Goal: Transaction & Acquisition: Purchase product/service

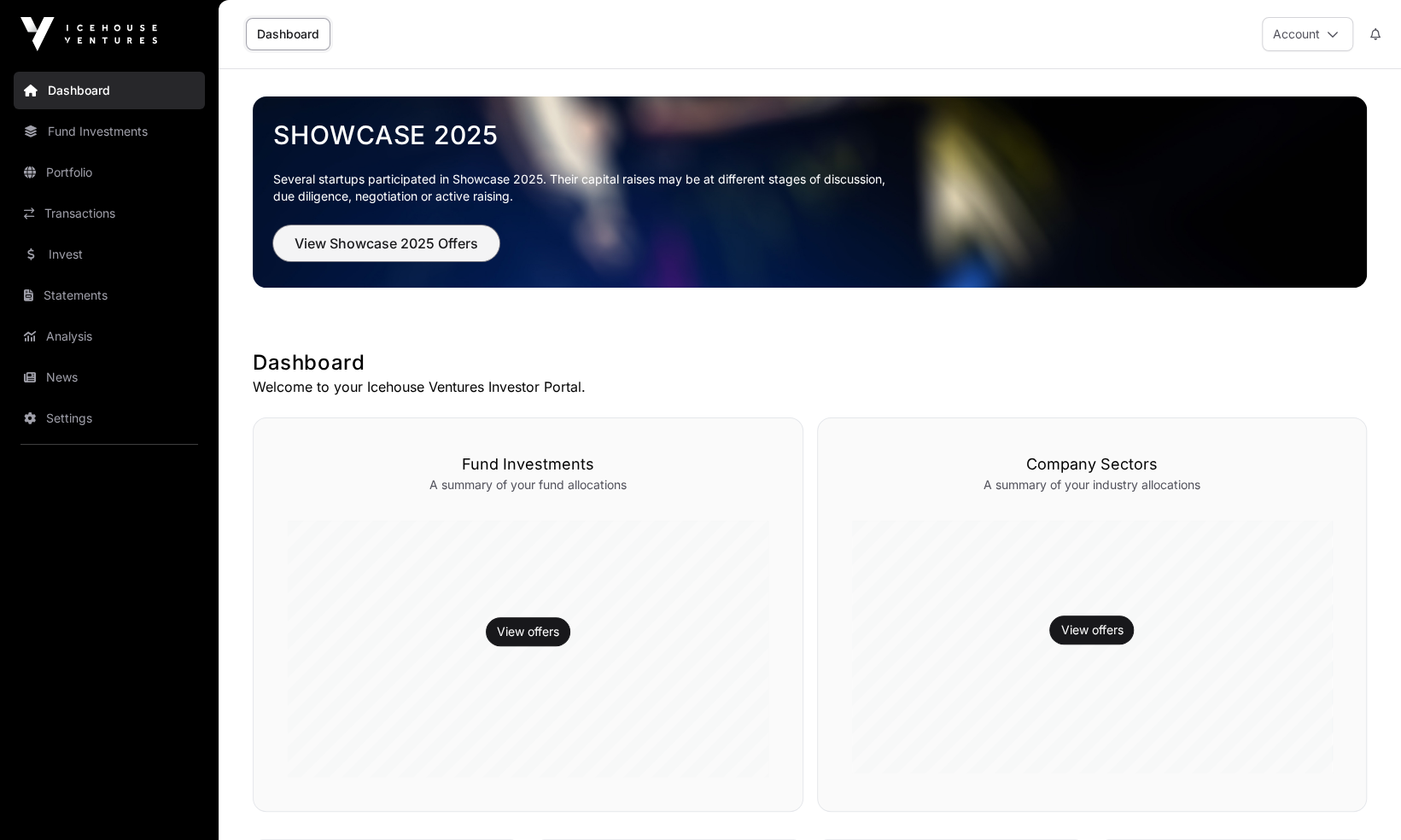
click at [365, 246] on span "View Showcase 2025 Offers" at bounding box center [385, 244] width 183 height 21
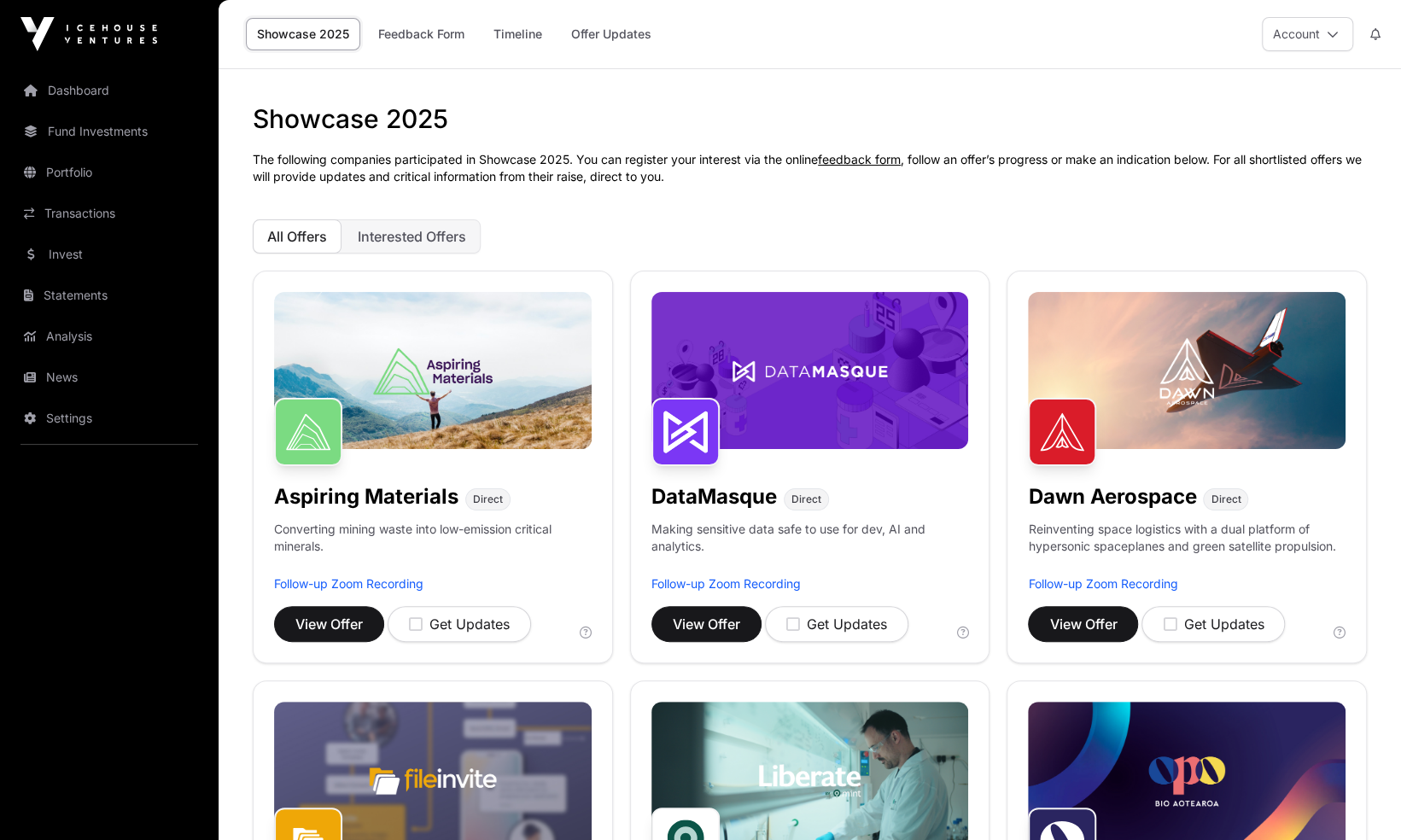
click at [1219, 405] on img at bounding box center [1187, 371] width 318 height 157
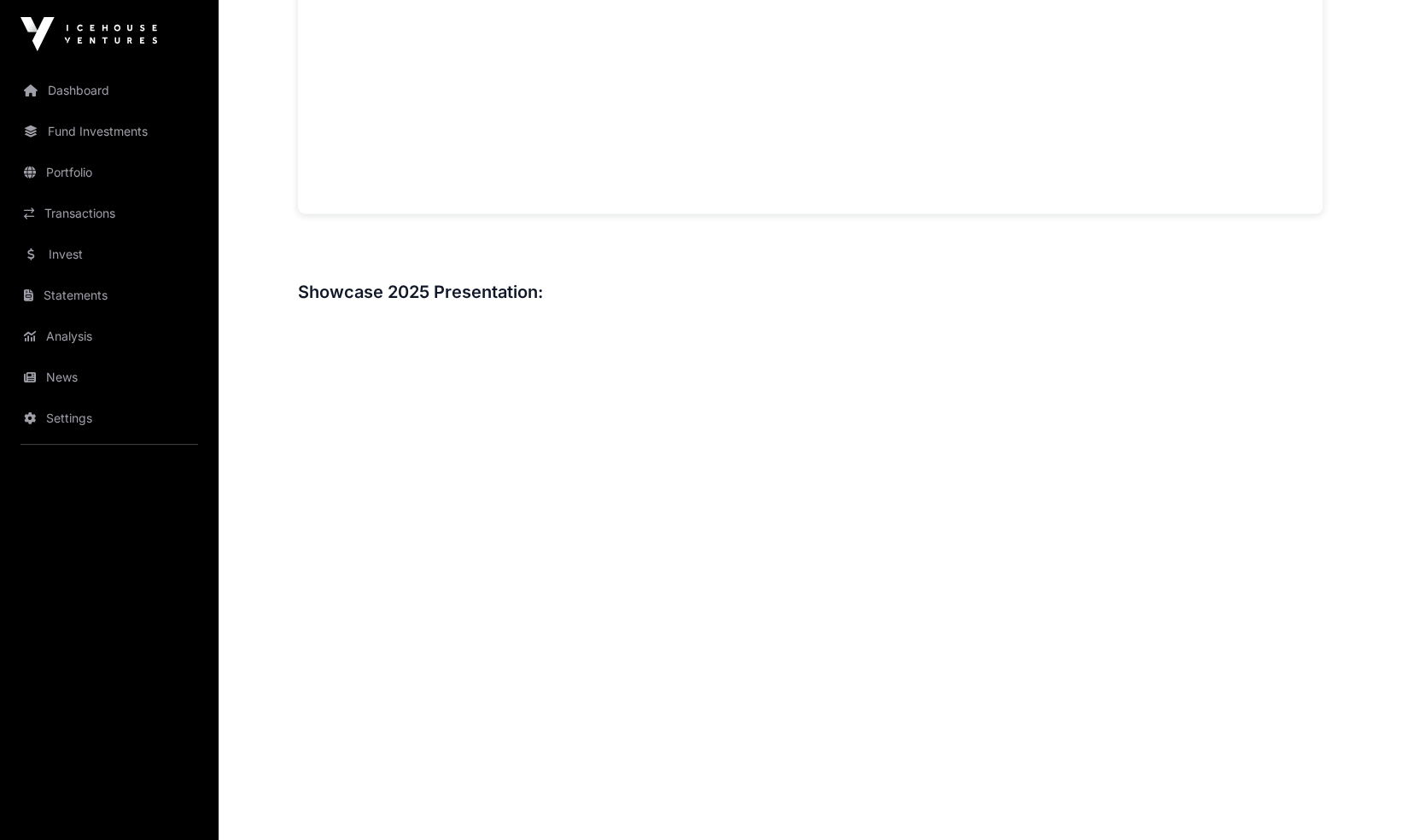
scroll to position [1924, 0]
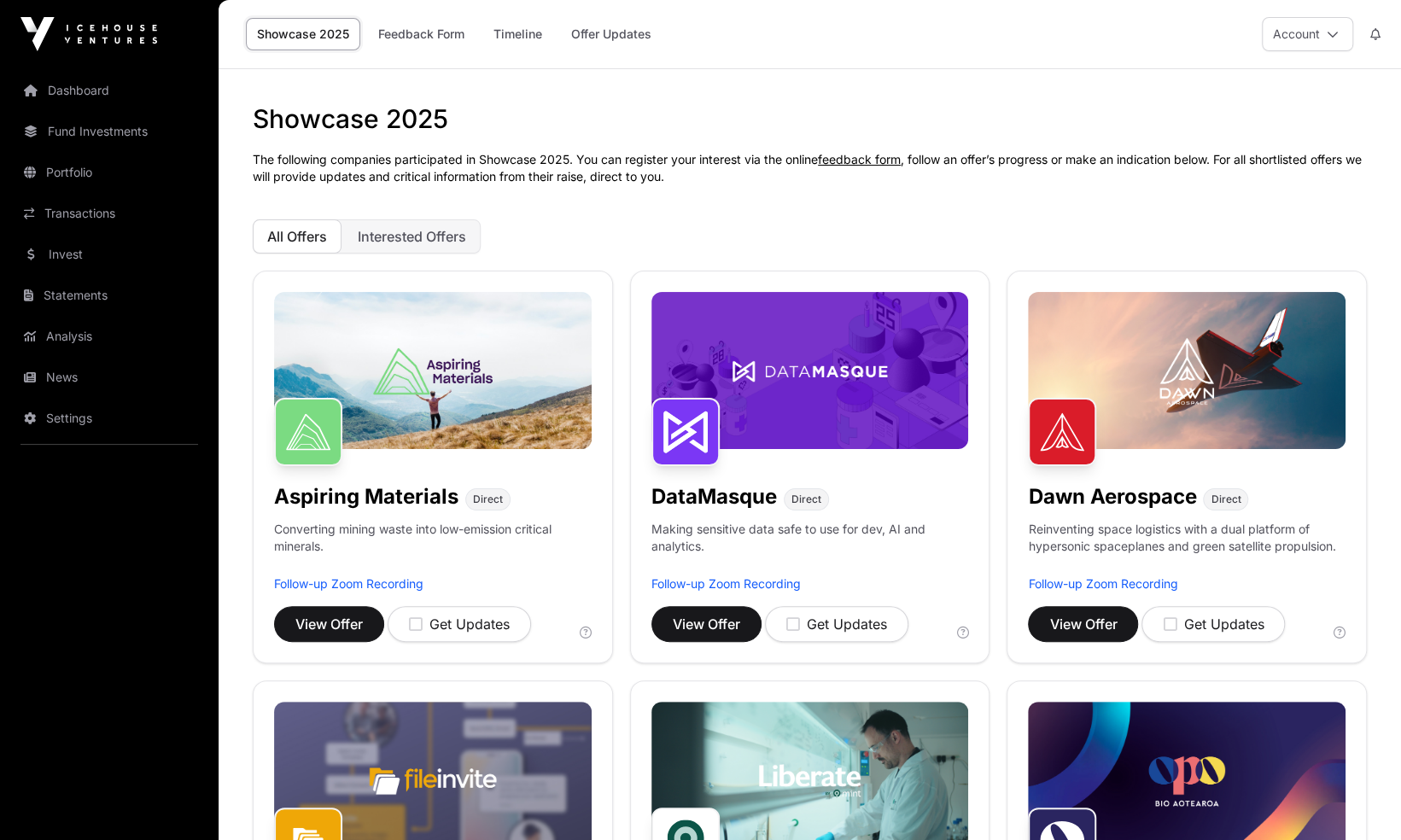
click at [1240, 383] on img at bounding box center [1187, 371] width 318 height 157
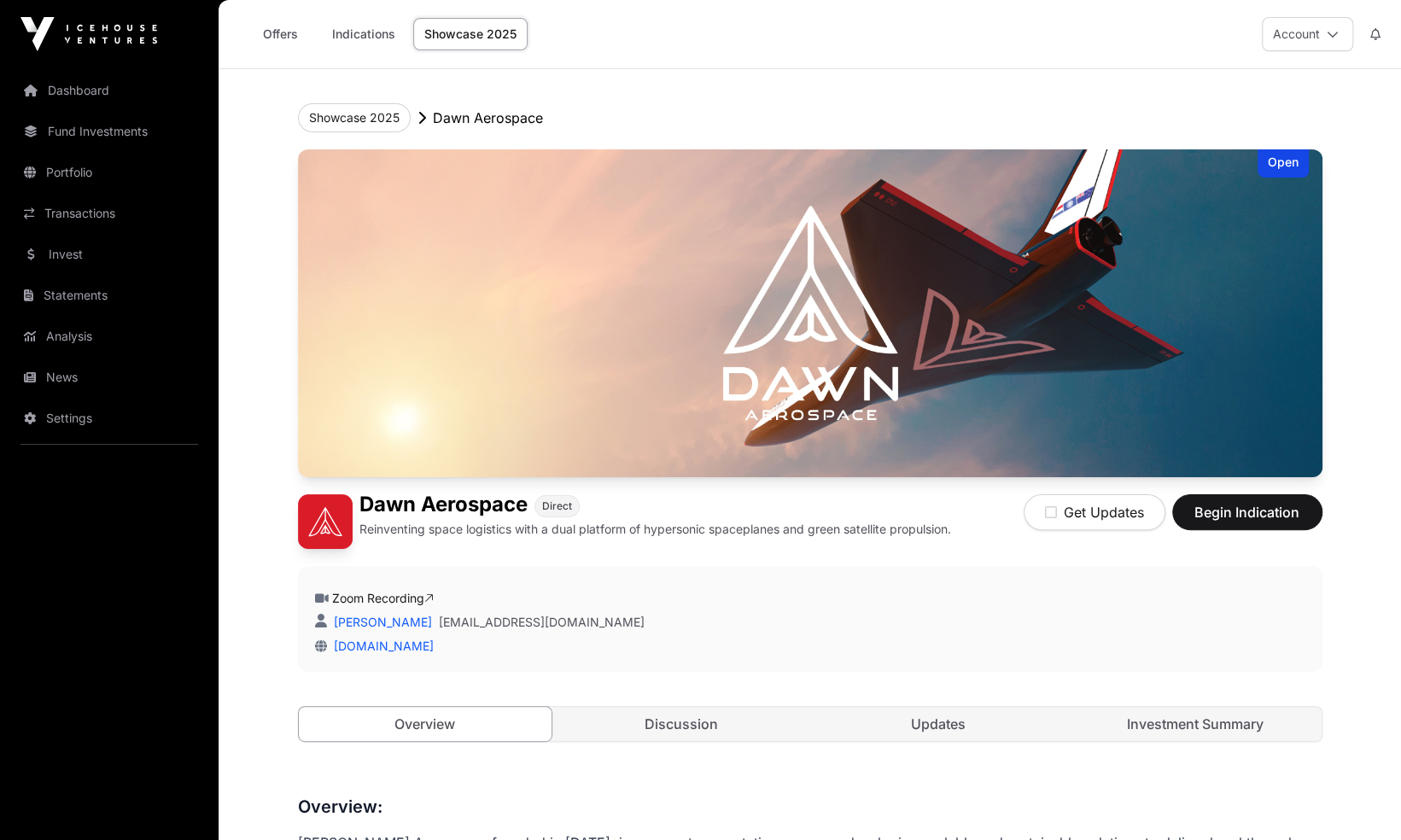
click at [1045, 375] on img at bounding box center [810, 313] width 1024 height 328
click at [1291, 166] on div "Open" at bounding box center [1283, 163] width 51 height 28
click at [1282, 160] on div "Open" at bounding box center [1283, 163] width 51 height 28
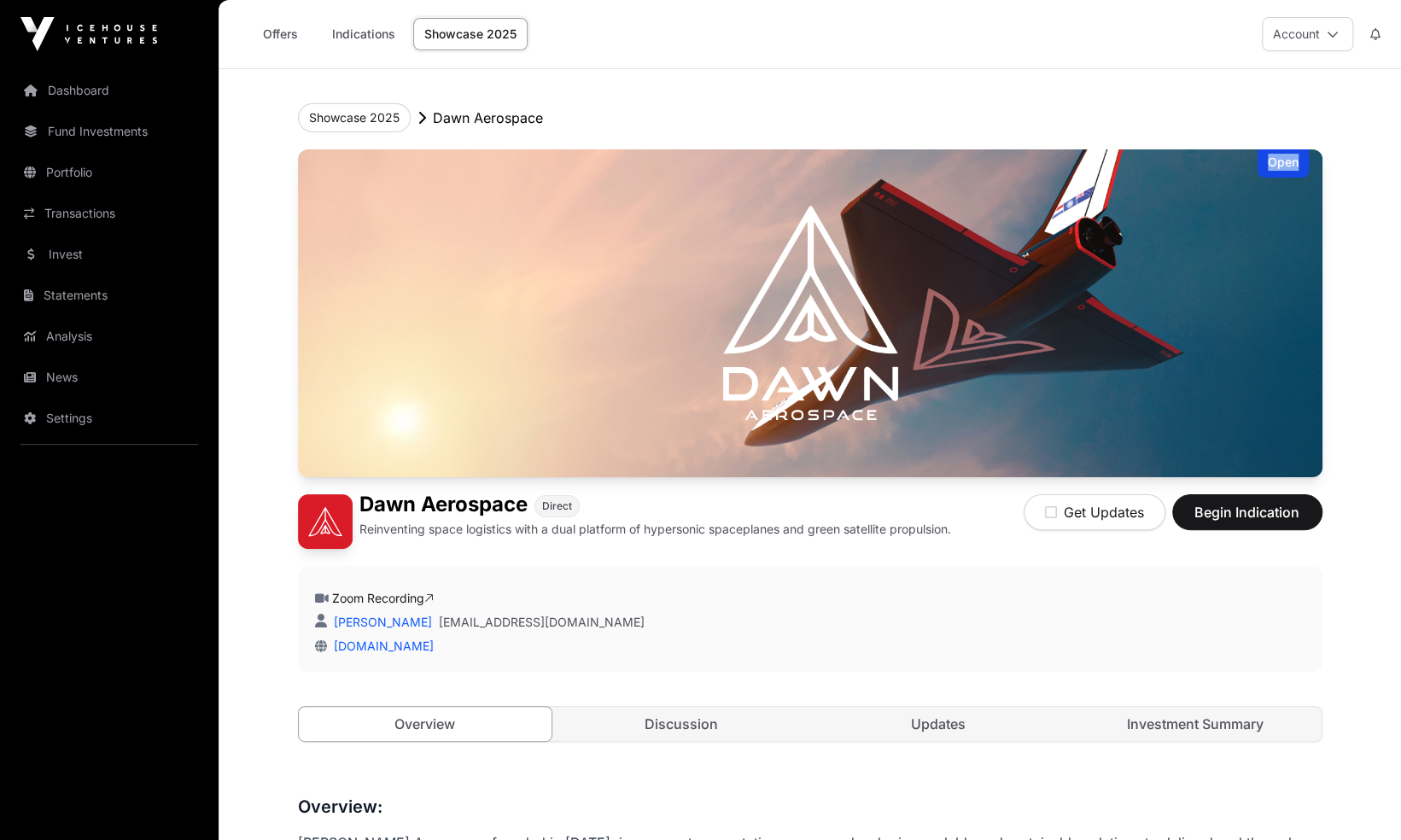
click at [1282, 160] on div "Open" at bounding box center [1283, 163] width 51 height 28
drag, startPoint x: 1367, startPoint y: 348, endPoint x: 1350, endPoint y: 365, distance: 24.0
click at [1242, 502] on span "Begin Indication" at bounding box center [1246, 512] width 107 height 21
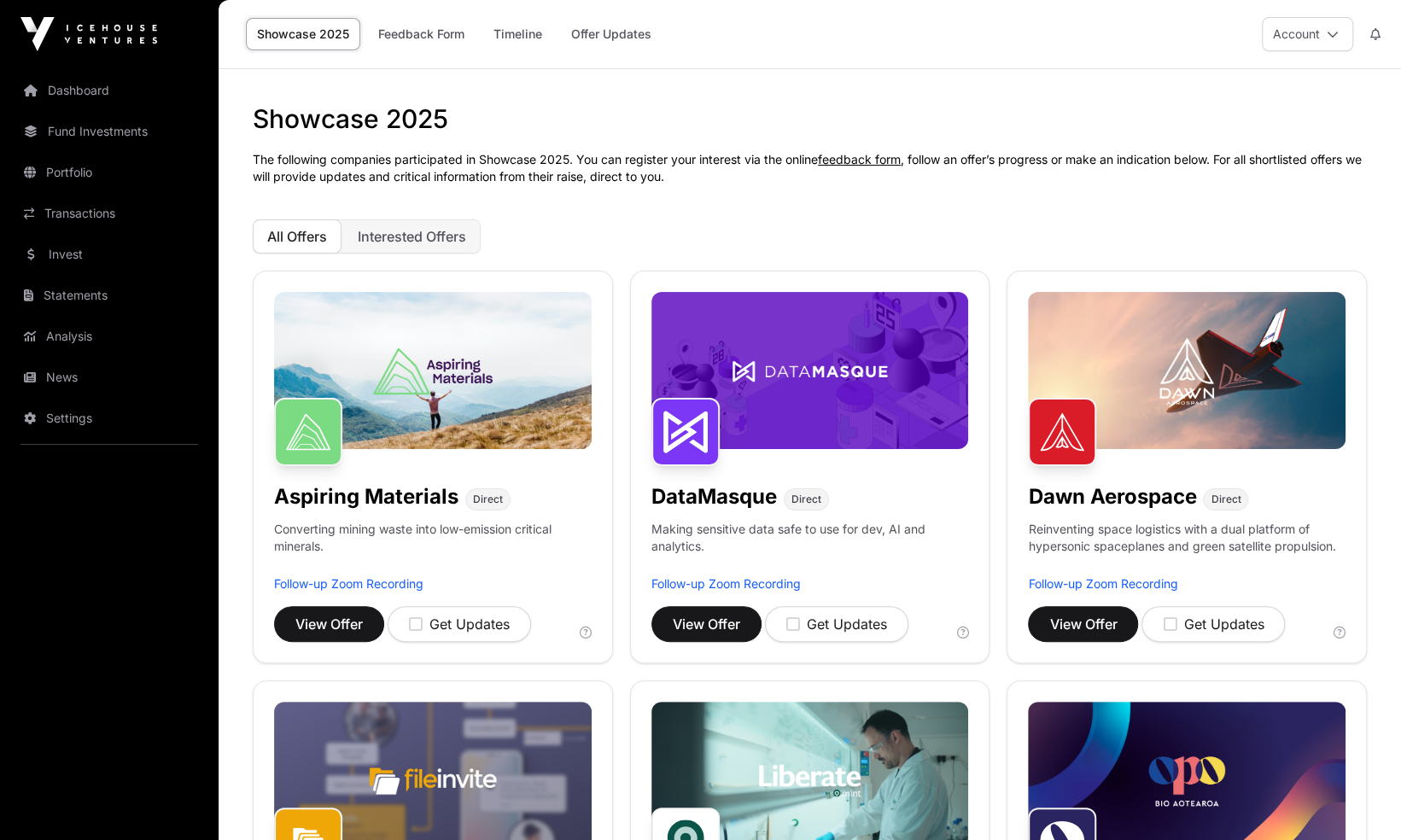
click at [1176, 393] on img at bounding box center [1187, 371] width 318 height 157
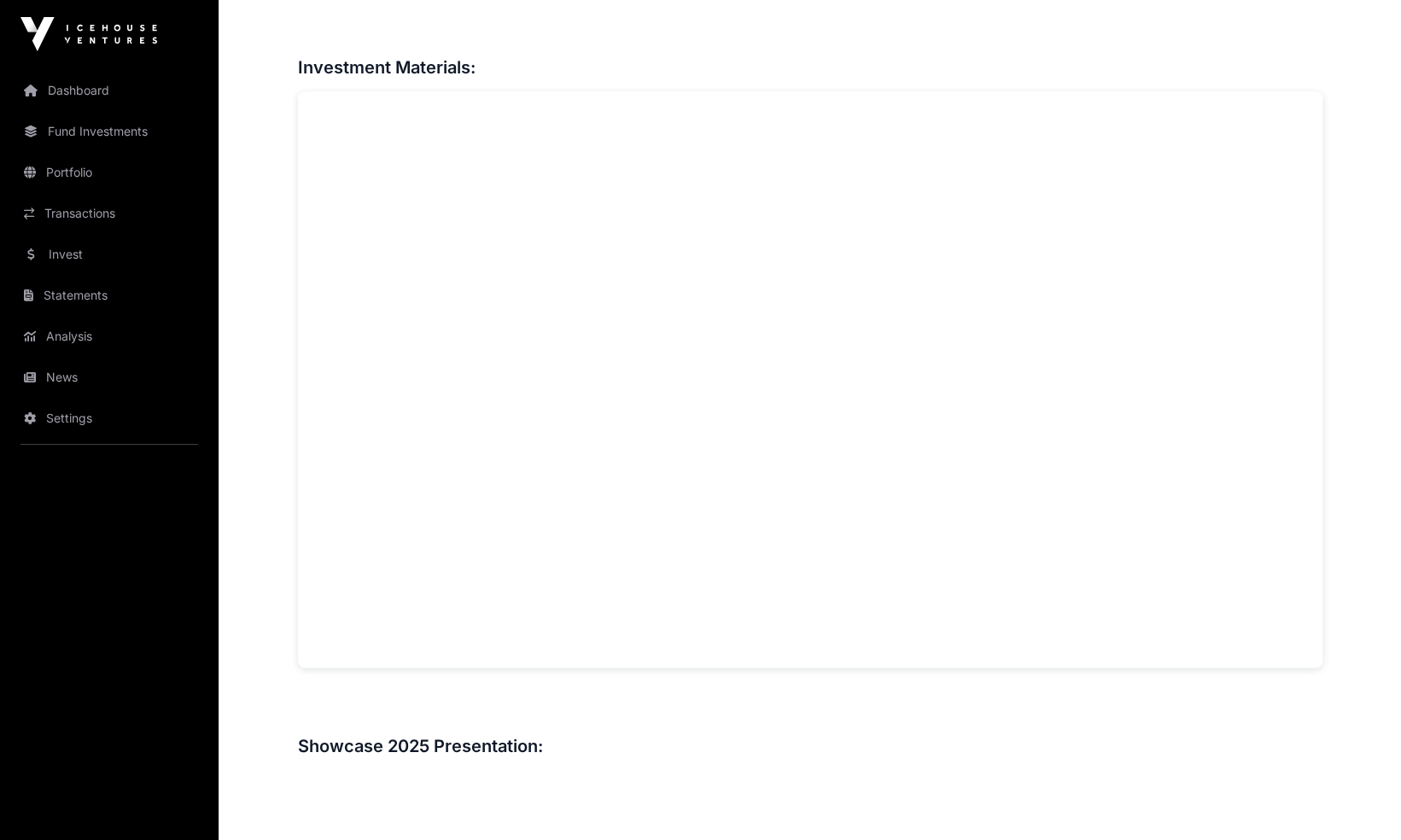
scroll to position [1394, 0]
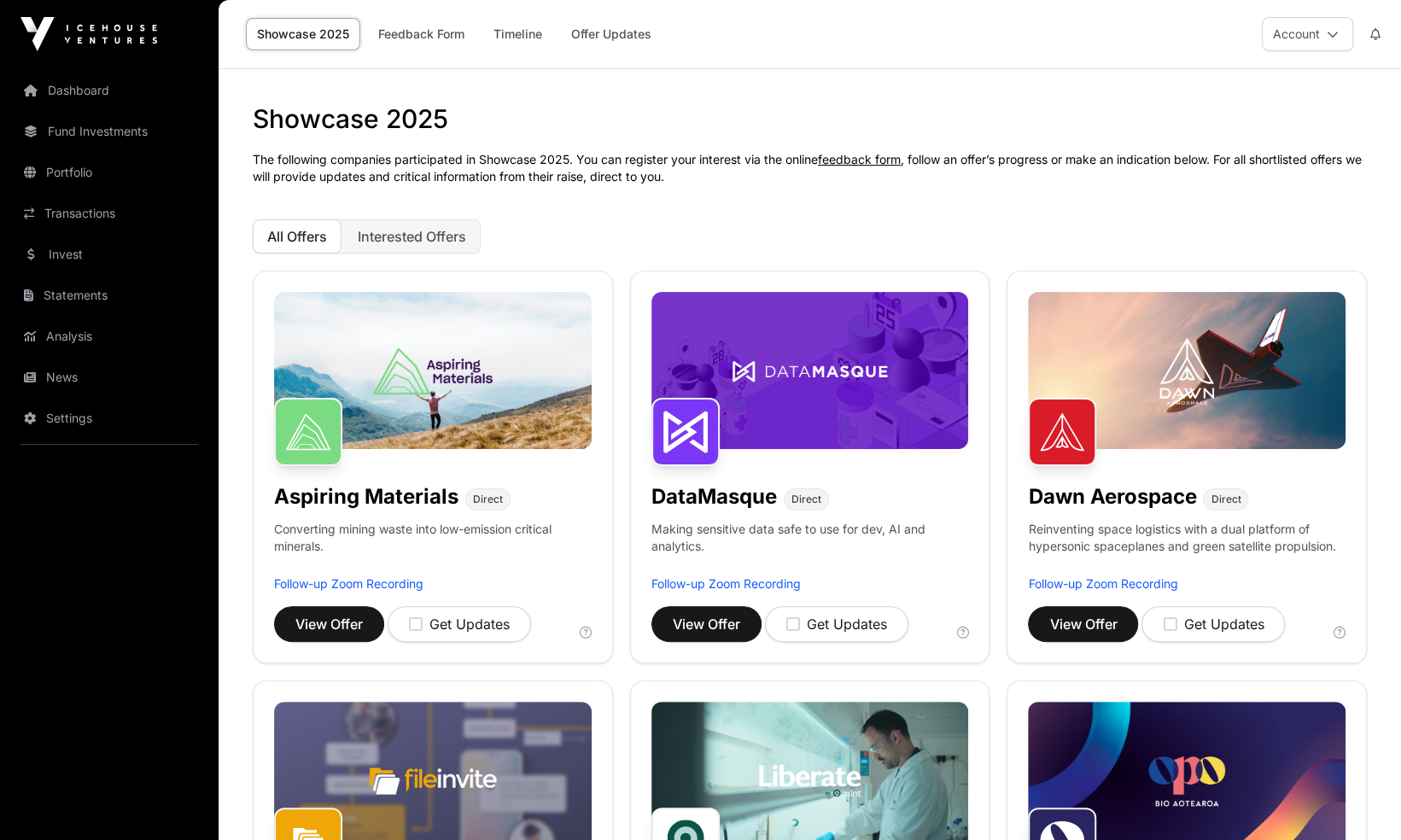
click at [1207, 411] on img at bounding box center [1187, 371] width 318 height 157
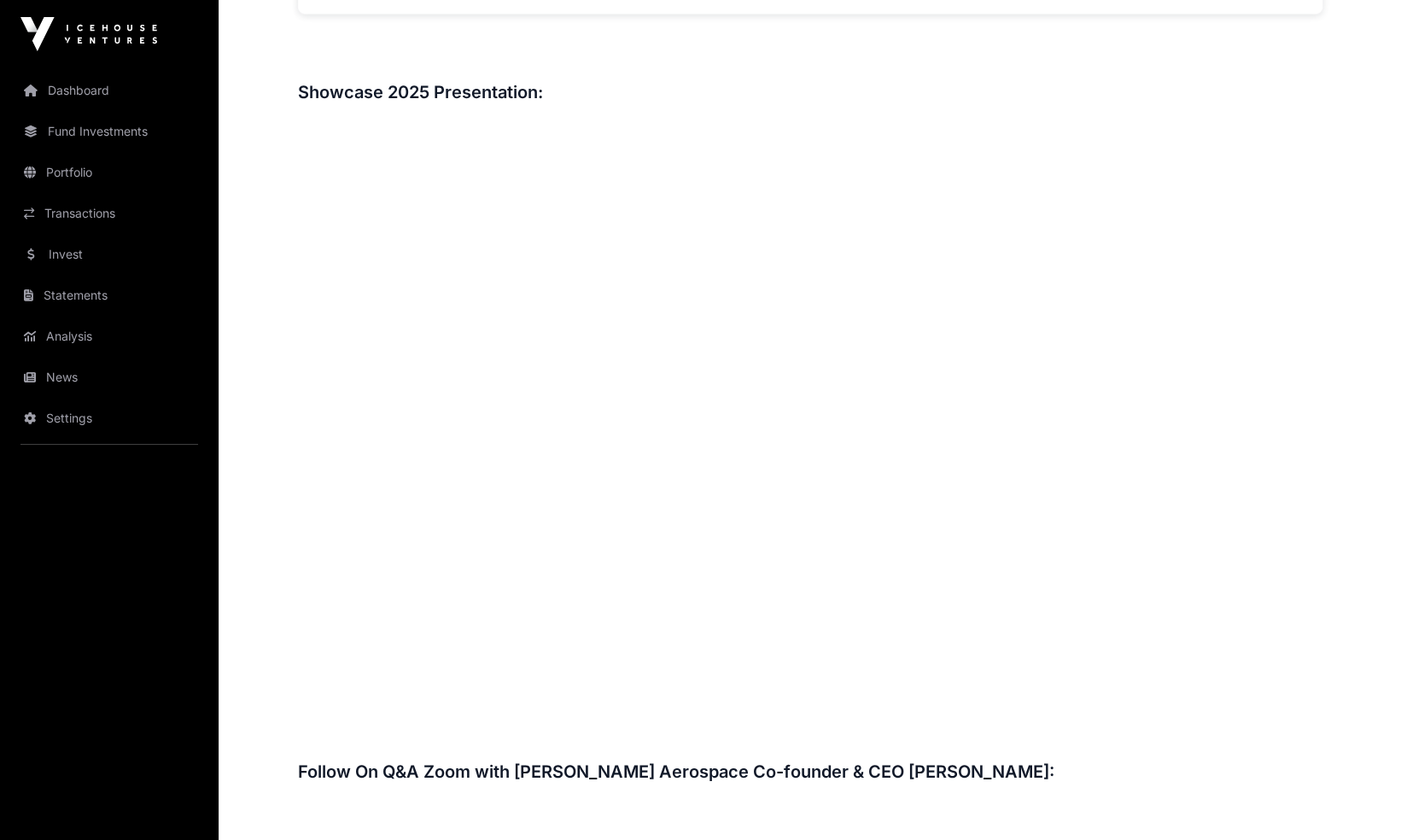
scroll to position [1992, 0]
